Goal: Information Seeking & Learning: Check status

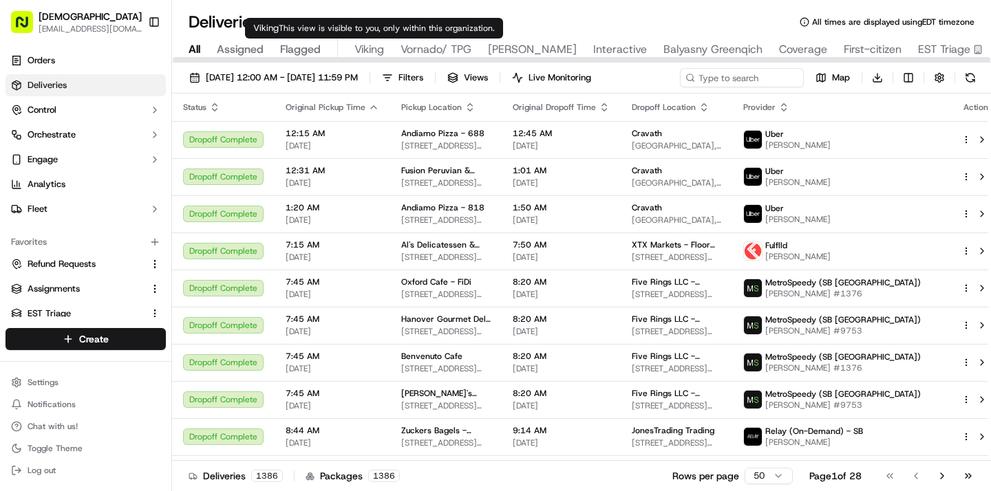
click at [375, 52] on span "Viking" at bounding box center [369, 49] width 30 height 17
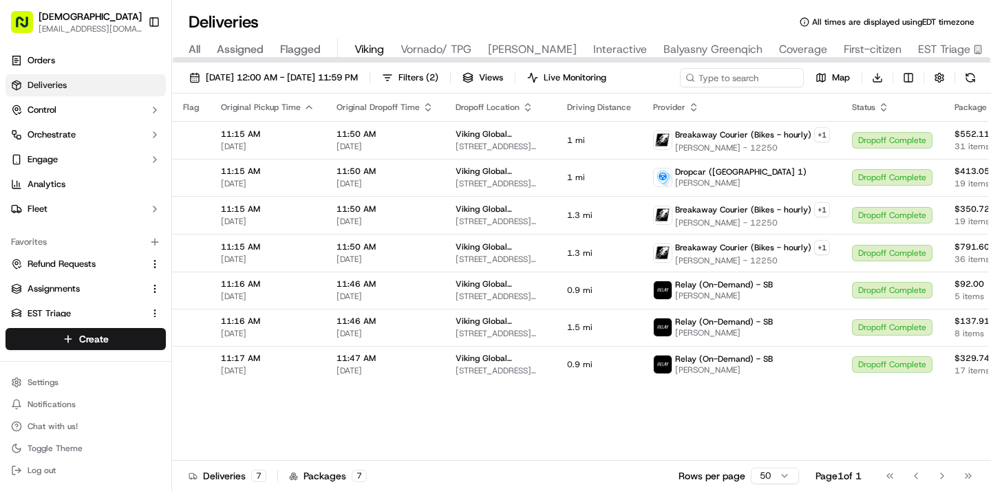
click at [184, 46] on div "All Assigned Flagged Viking Vornado/ TPG [PERSON_NAME] Interactive Balyasny Gre…" at bounding box center [682, 51] width 1021 height 24
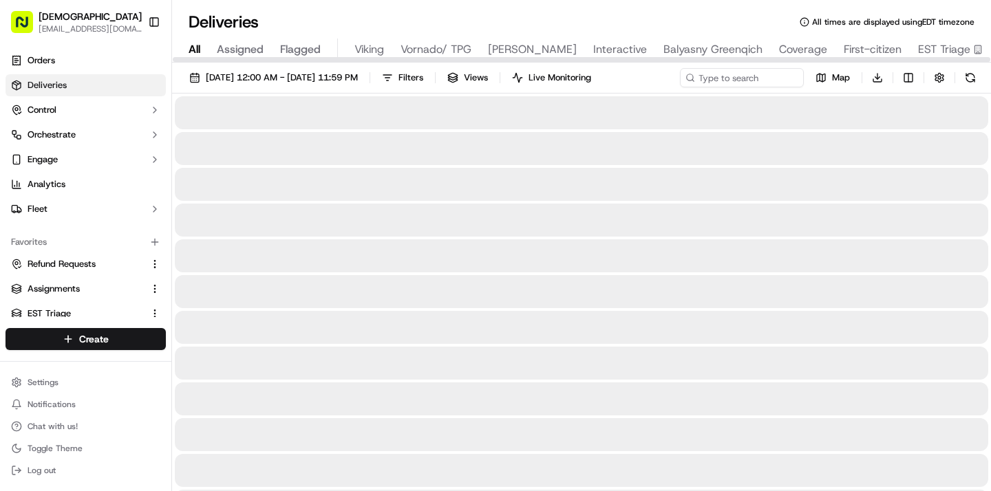
click at [197, 49] on span "All" at bounding box center [195, 49] width 12 height 17
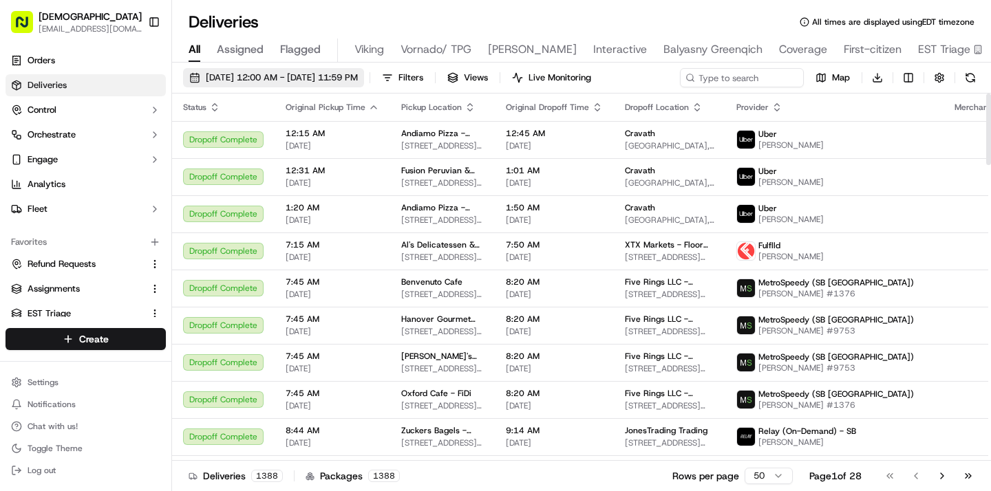
click at [268, 73] on span "[DATE] 12:00 AM - [DATE] 11:59 PM" at bounding box center [282, 78] width 152 height 12
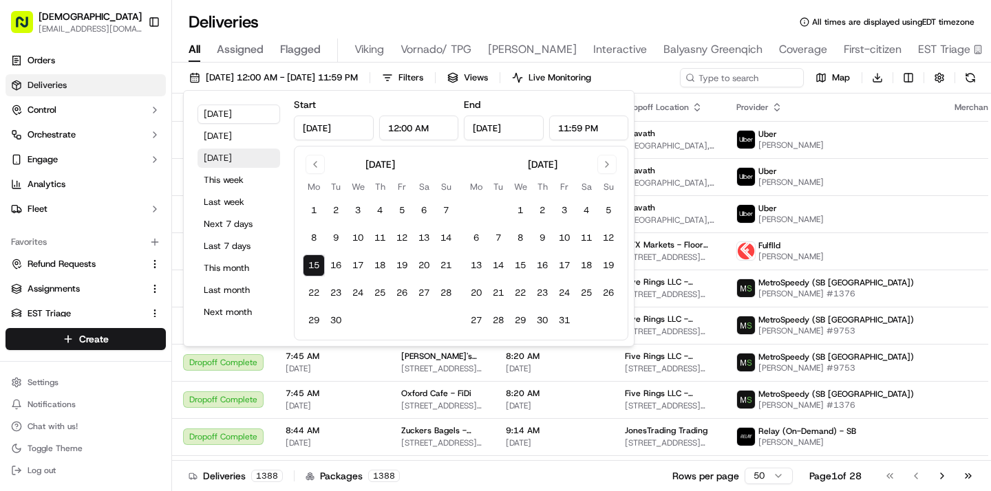
click at [255, 165] on button "[DATE]" at bounding box center [238, 158] width 83 height 19
type input "[DATE]"
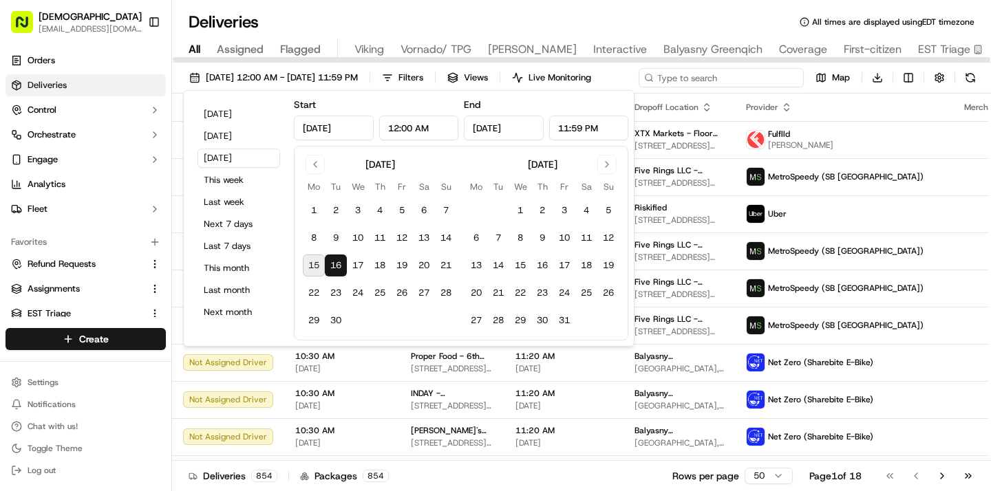
click at [768, 77] on input at bounding box center [721, 77] width 165 height 19
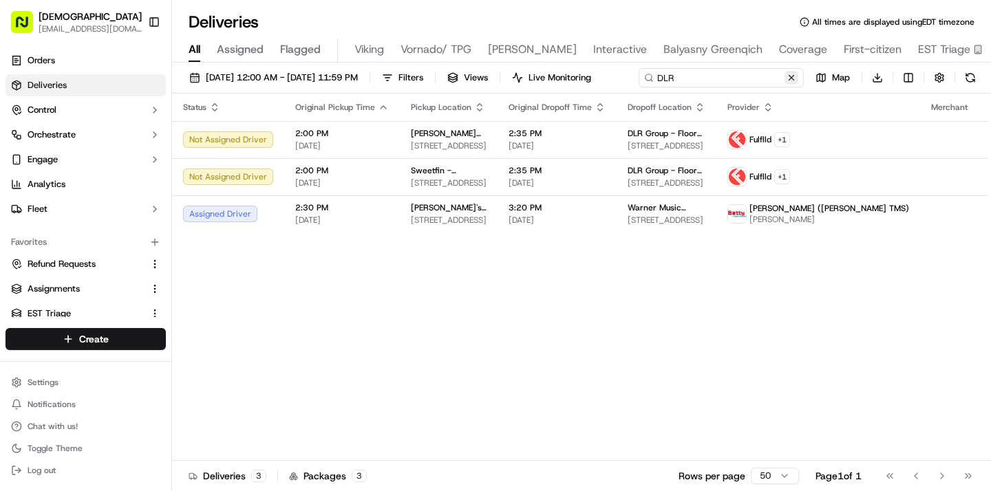
type input "DLR"
click at [784, 85] on button at bounding box center [791, 78] width 14 height 14
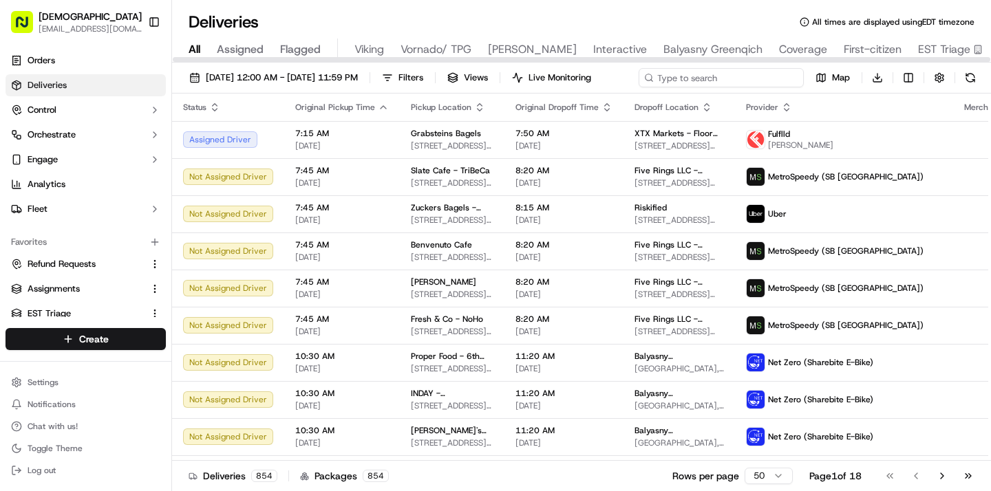
click at [720, 76] on input at bounding box center [721, 77] width 165 height 19
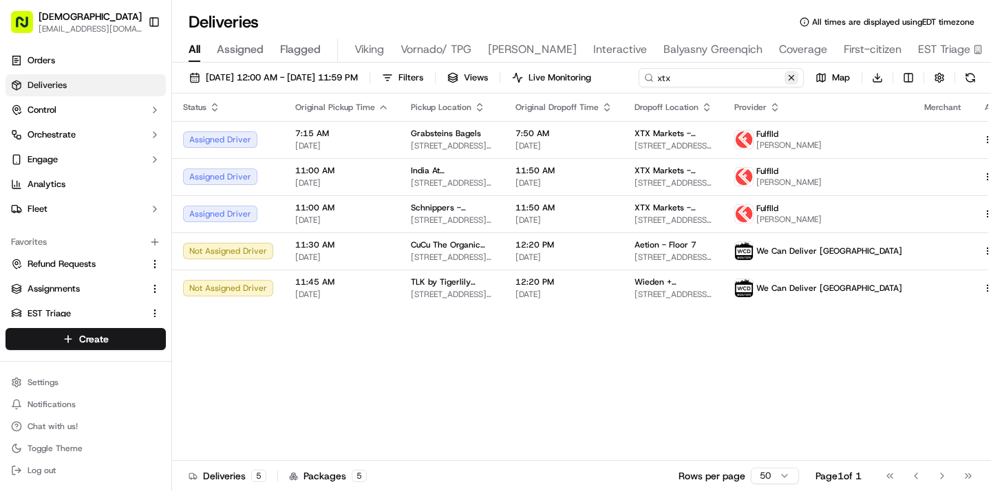
type input "xtx"
click at [784, 85] on button at bounding box center [791, 78] width 14 height 14
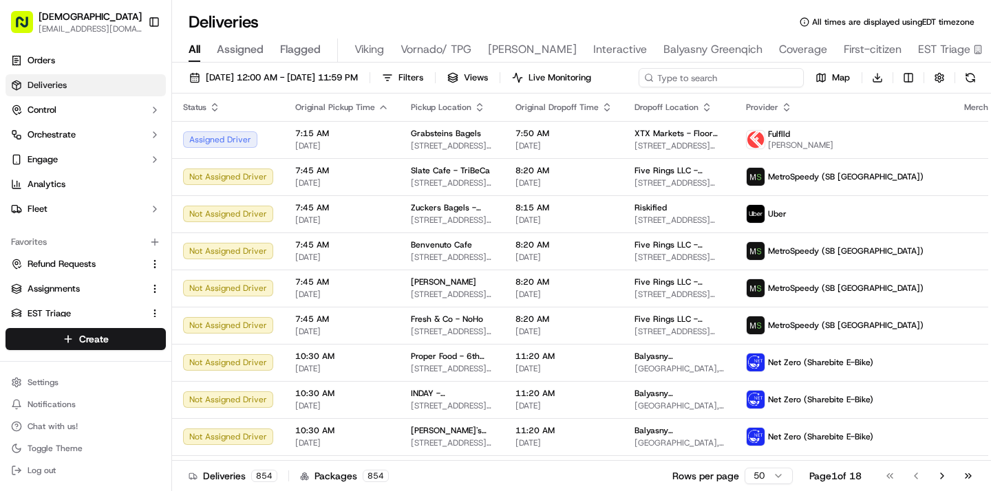
click at [725, 74] on input at bounding box center [721, 77] width 165 height 19
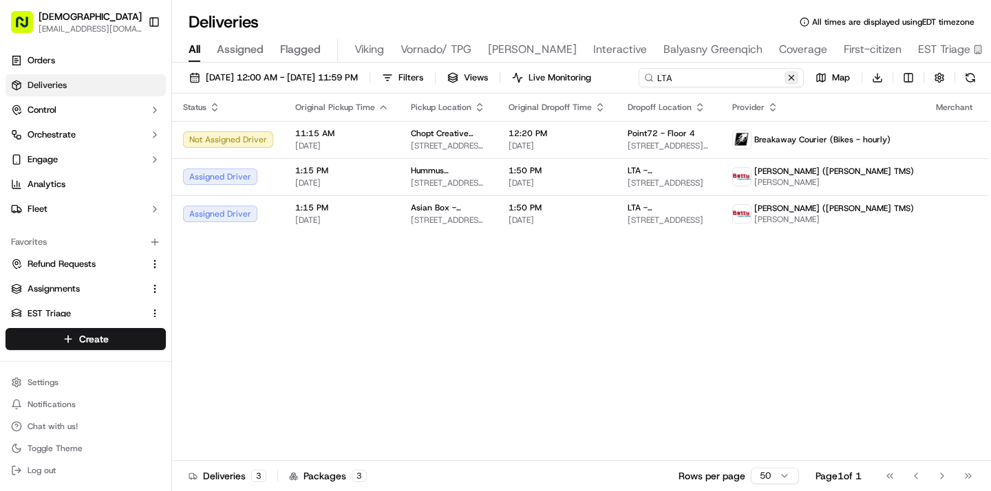
type input "LTA"
click at [784, 85] on button at bounding box center [791, 78] width 14 height 14
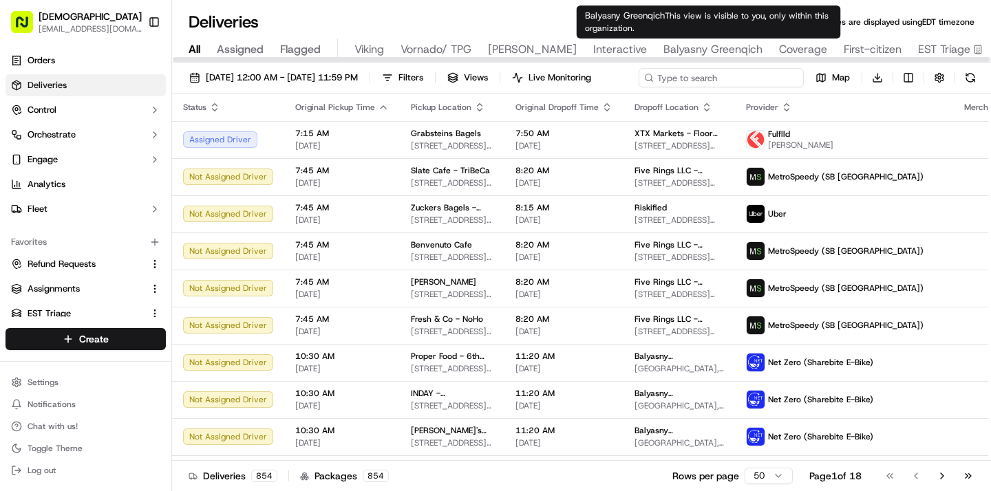
click at [741, 76] on input at bounding box center [721, 77] width 165 height 19
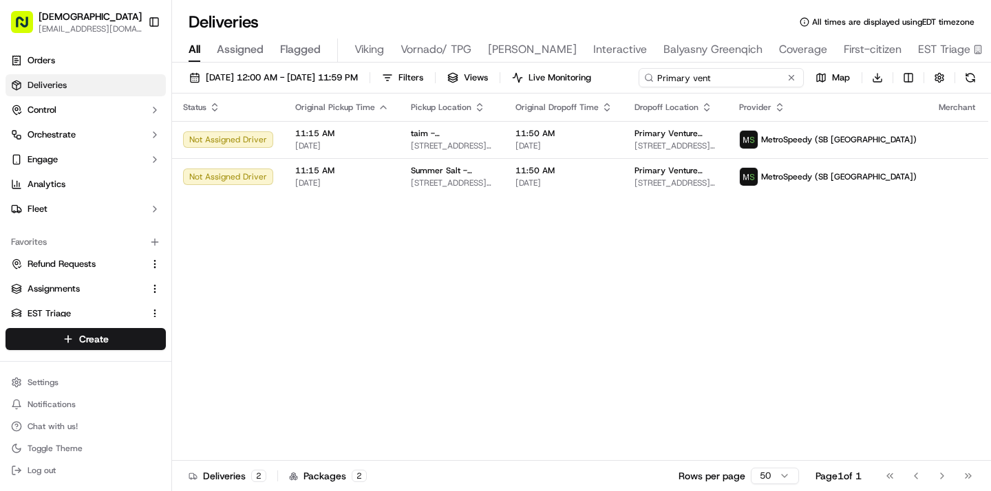
type input "Primary vent"
click at [784, 85] on button at bounding box center [791, 78] width 14 height 14
